Goal: Information Seeking & Learning: Learn about a topic

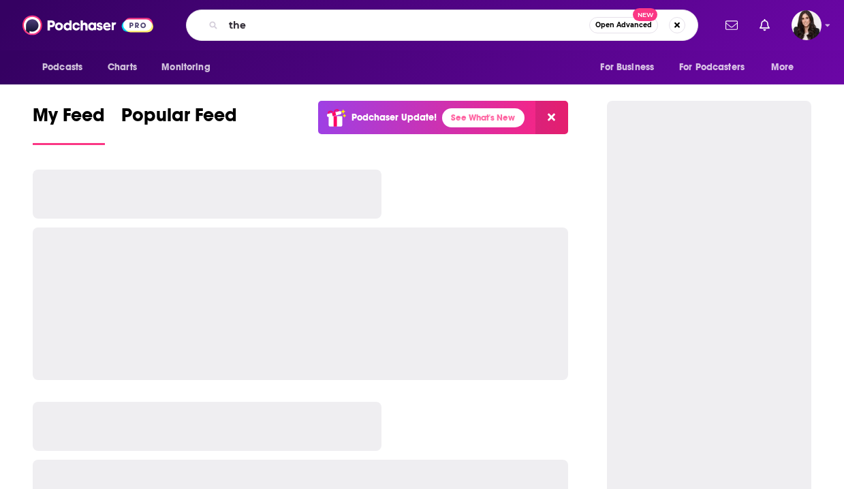
click at [390, 37] on div "the Open Advanced New" at bounding box center [442, 25] width 512 height 31
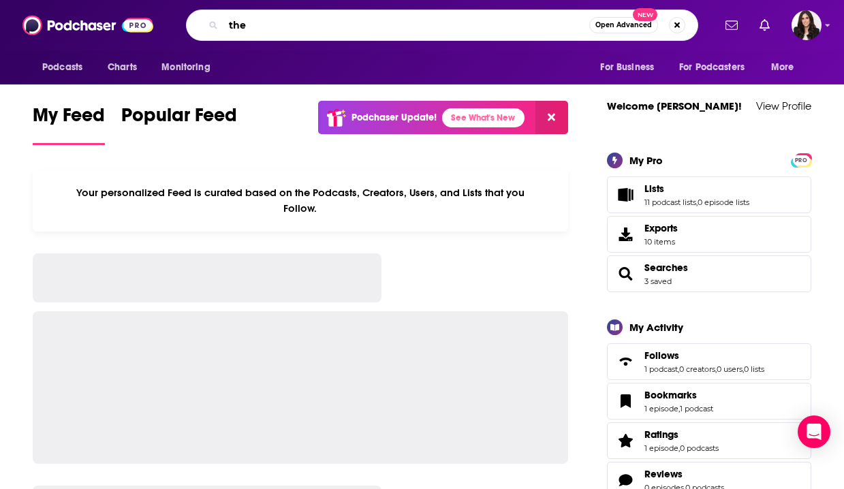
click at [375, 22] on input "the" at bounding box center [406, 25] width 366 height 22
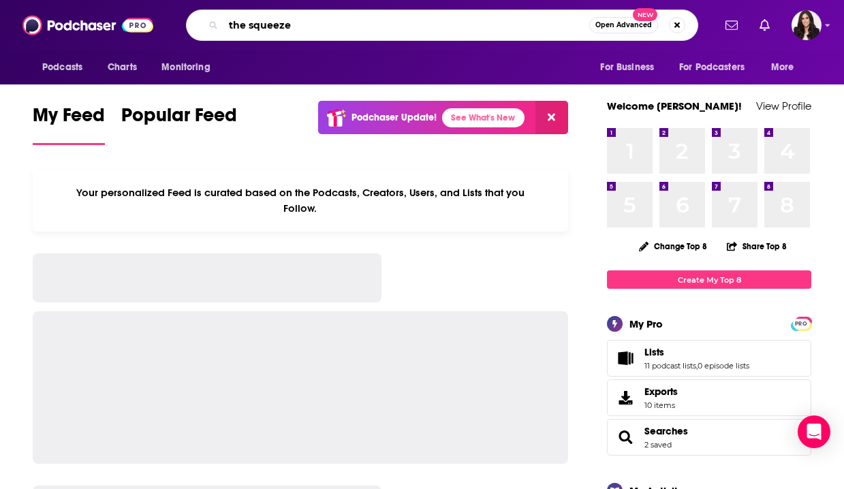
type input "the squeeze"
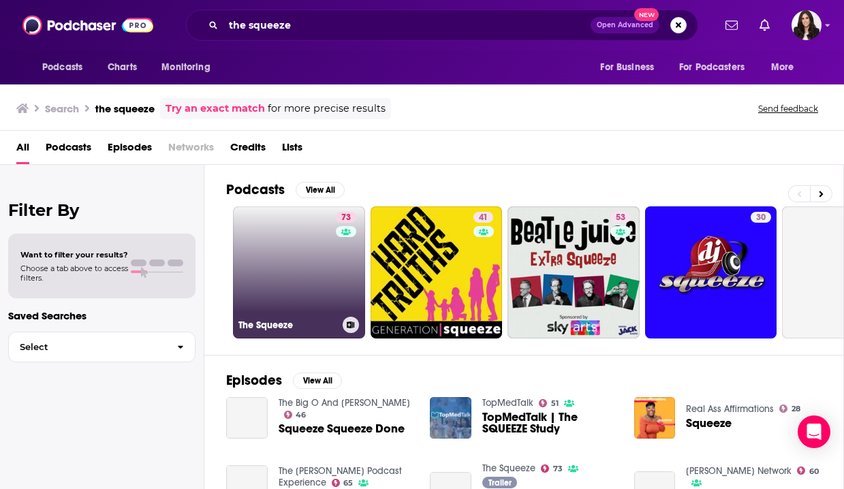
click at [285, 255] on link "73 The Squeeze" at bounding box center [299, 272] width 132 height 132
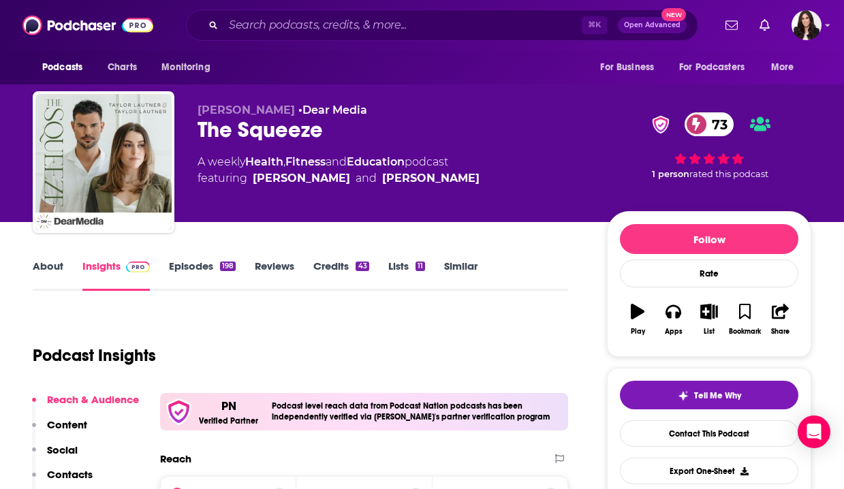
click at [61, 277] on link "About" at bounding box center [48, 275] width 31 height 31
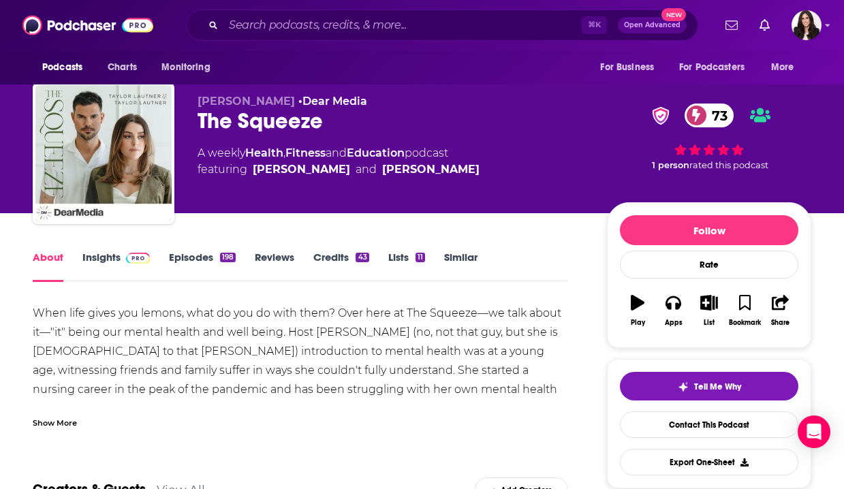
scroll to position [25, 0]
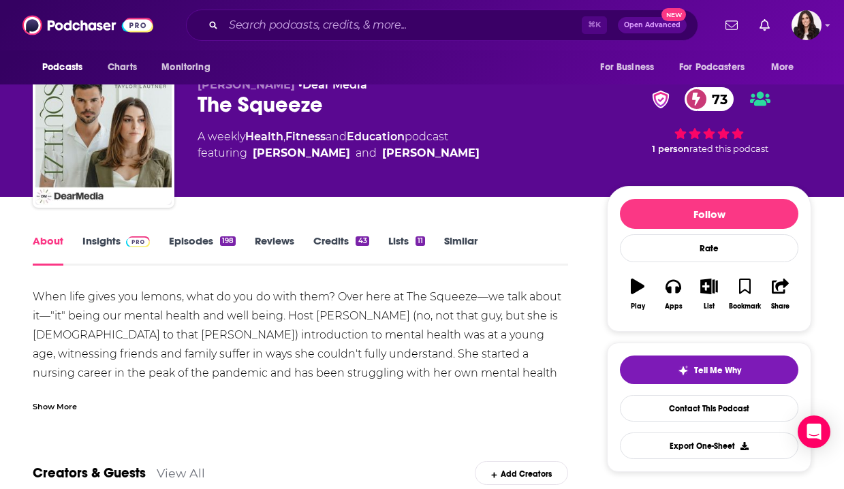
click at [79, 411] on div "Show More" at bounding box center [300, 401] width 535 height 23
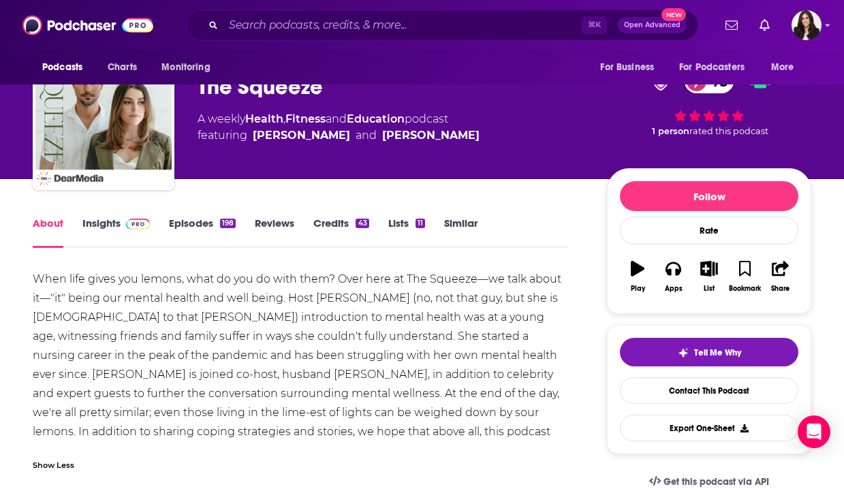
scroll to position [91, 0]
